Goal: Find specific page/section: Find specific page/section

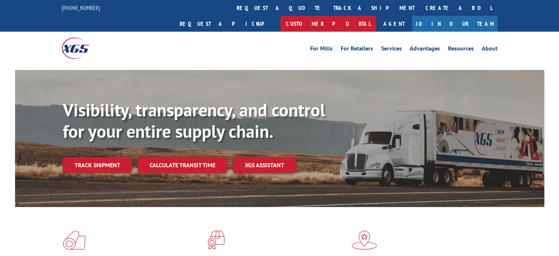
click at [376, 16] on link "Customer Portal" at bounding box center [329, 24] width 96 height 16
